Goal: Task Accomplishment & Management: Use online tool/utility

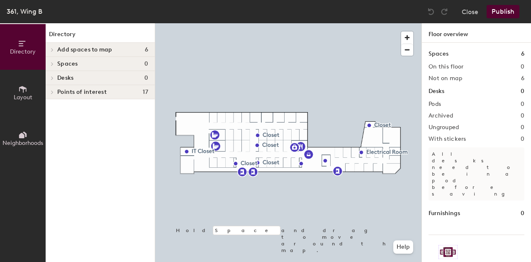
click at [134, 47] on h4 "Add spaces to map 6" at bounding box center [102, 49] width 91 height 7
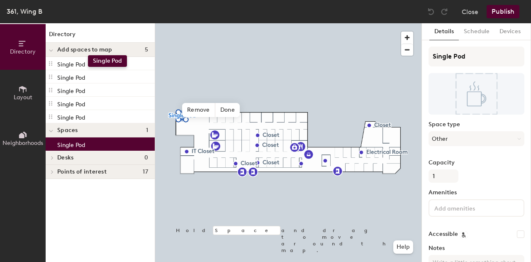
drag, startPoint x: 92, startPoint y: 63, endPoint x: 88, endPoint y: 55, distance: 8.5
click at [88, 55] on div "Directory Add spaces to map 5 Single Pod Single Pod Single Pod Single Pod Singl…" at bounding box center [100, 142] width 109 height 238
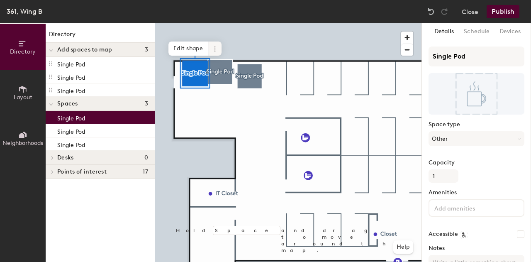
click at [215, 46] on icon at bounding box center [215, 49] width 7 height 7
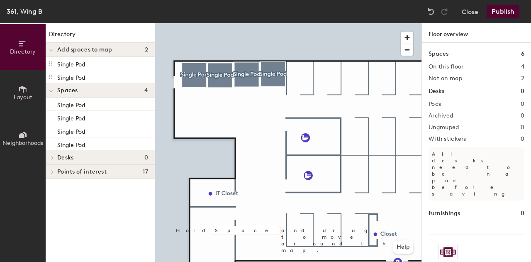
click at [500, 8] on button "Publish" at bounding box center [503, 11] width 33 height 13
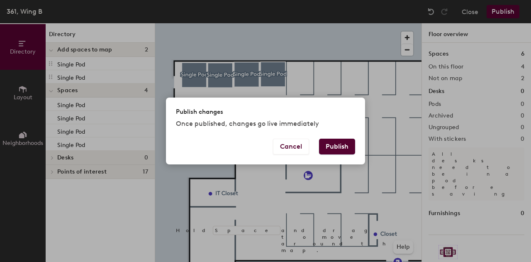
click at [343, 135] on div "Publish changes Once published, changes go live immediately" at bounding box center [265, 117] width 199 height 41
click at [343, 146] on button "Publish" at bounding box center [337, 147] width 36 height 16
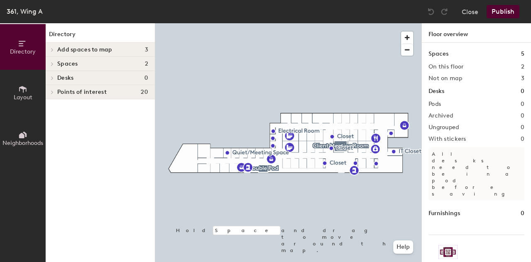
click at [131, 49] on h4 "Add spaces to map 3" at bounding box center [102, 49] width 91 height 7
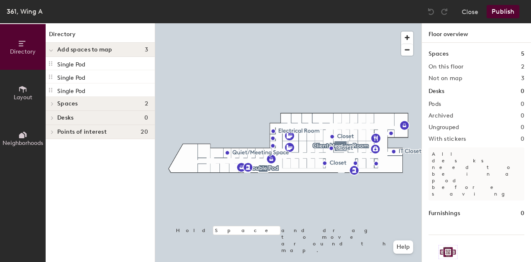
click at [500, 13] on button "Publish" at bounding box center [503, 11] width 33 height 13
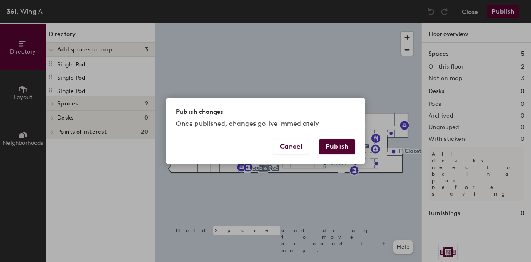
click at [339, 146] on button "Publish" at bounding box center [337, 147] width 36 height 16
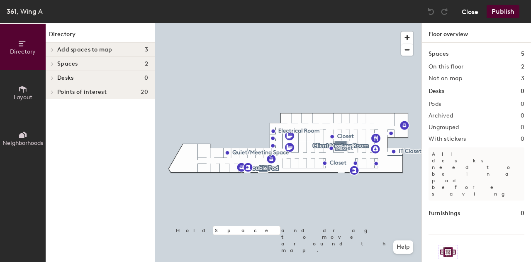
click at [464, 13] on button "Close" at bounding box center [470, 11] width 17 height 13
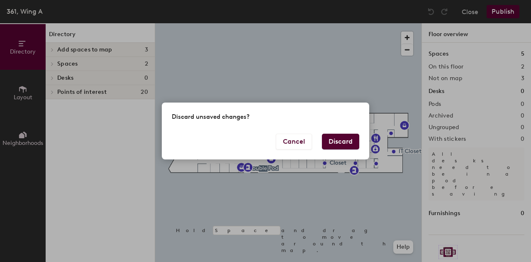
click at [337, 142] on button "Discard" at bounding box center [340, 142] width 37 height 16
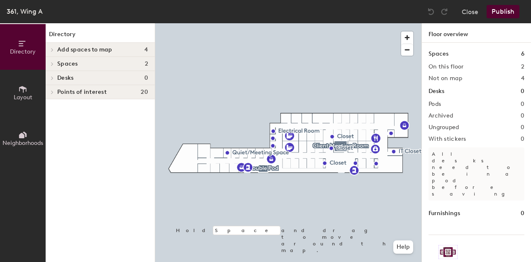
click at [122, 46] on div "Add spaces to map 4" at bounding box center [100, 50] width 109 height 14
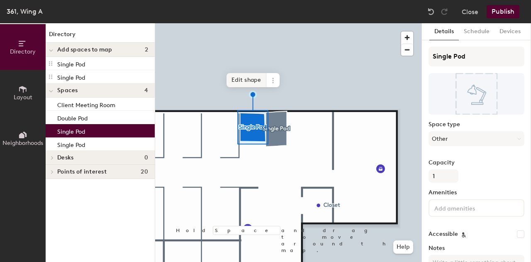
click at [250, 80] on span "Edit shape" at bounding box center [246, 80] width 40 height 14
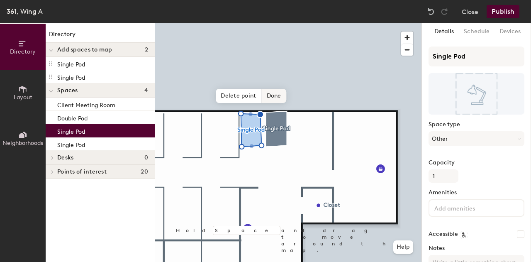
click at [270, 94] on span "Done" at bounding box center [274, 96] width 24 height 14
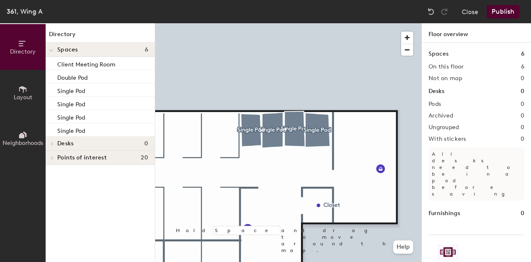
click at [502, 13] on button "Publish" at bounding box center [503, 11] width 33 height 13
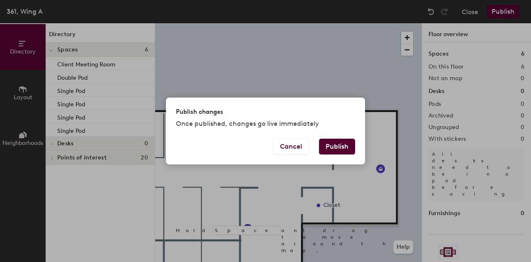
click at [345, 142] on button "Publish" at bounding box center [337, 147] width 36 height 16
